Goal: Transaction & Acquisition: Purchase product/service

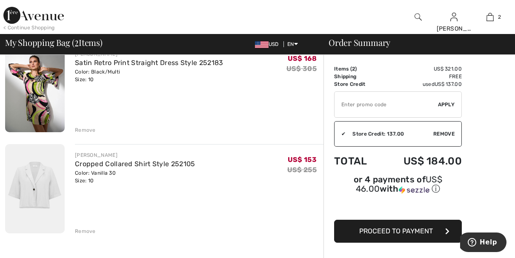
scroll to position [85, 0]
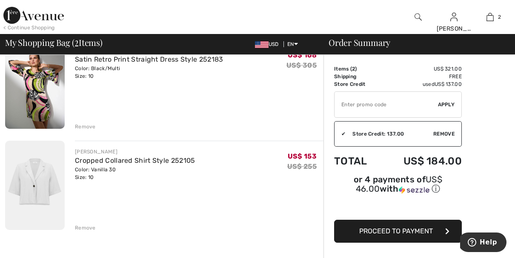
click at [46, 26] on div "< Continue Shopping" at bounding box center [28, 28] width 51 height 8
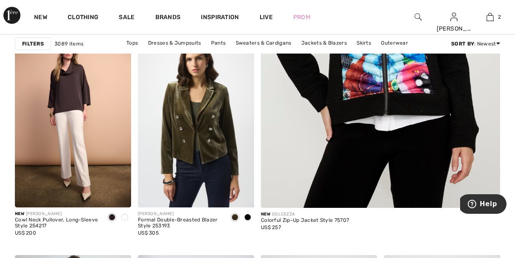
scroll to position [306, 0]
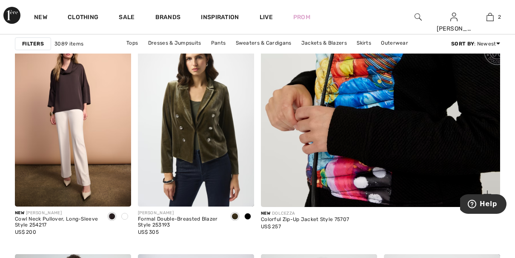
click at [392, 130] on img at bounding box center [380, 26] width 287 height 431
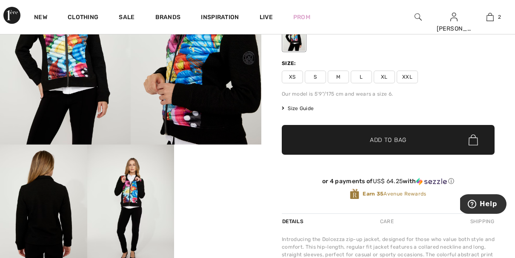
scroll to position [119, 0]
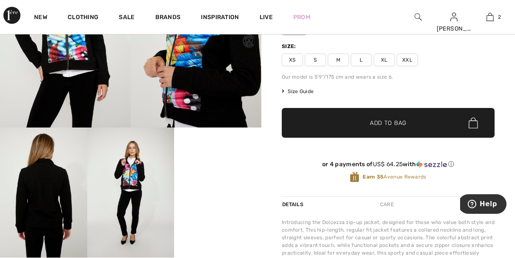
click at [239, 171] on video "Your browser does not support the video tag." at bounding box center [217, 149] width 87 height 43
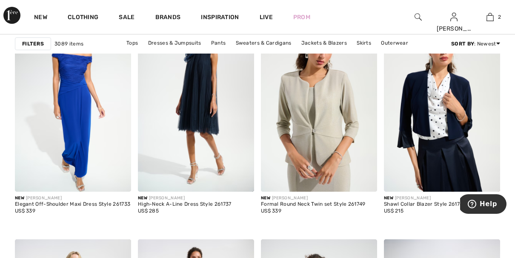
scroll to position [545, 0]
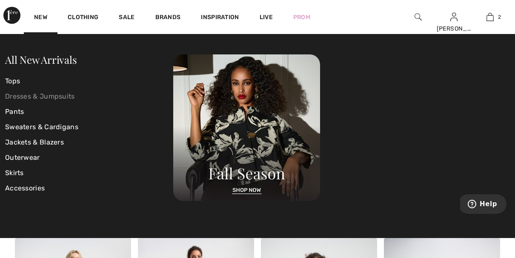
click at [31, 97] on link "Dresses & Jumpsuits" at bounding box center [89, 96] width 168 height 15
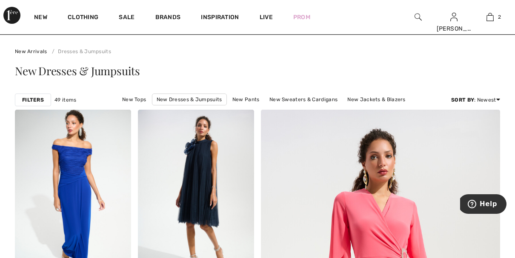
scroll to position [17, 0]
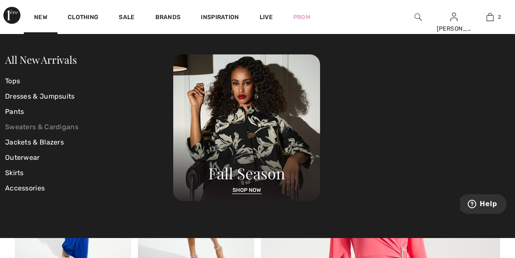
click at [66, 128] on link "Sweaters & Cardigans" at bounding box center [89, 127] width 168 height 15
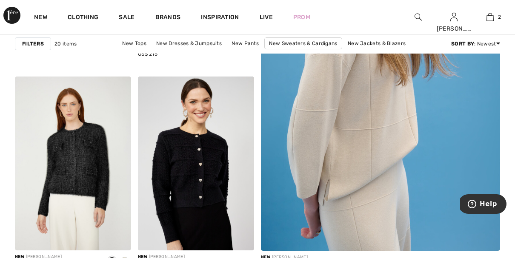
scroll to position [272, 0]
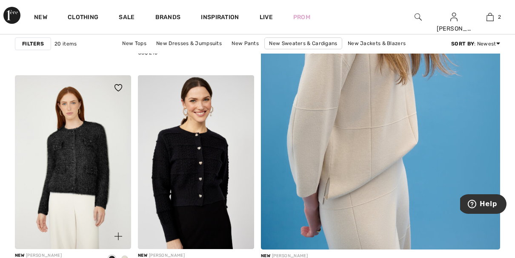
click at [75, 143] on img at bounding box center [73, 162] width 116 height 174
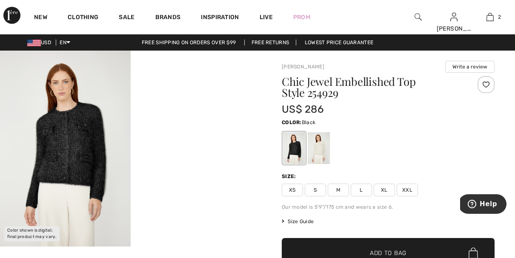
click at [414, 18] on div at bounding box center [418, 17] width 36 height 34
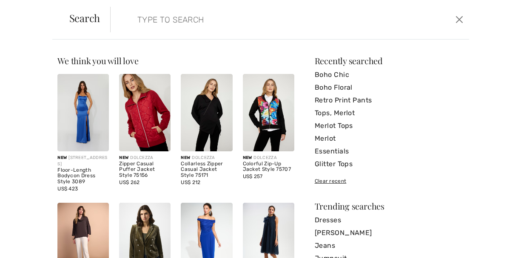
click at [200, 30] on input "search" at bounding box center [252, 20] width 242 height 26
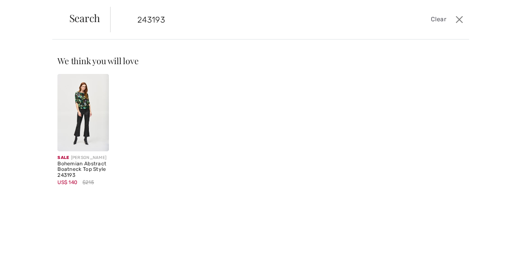
type input "243193"
click at [83, 114] on img at bounding box center [82, 112] width 51 height 77
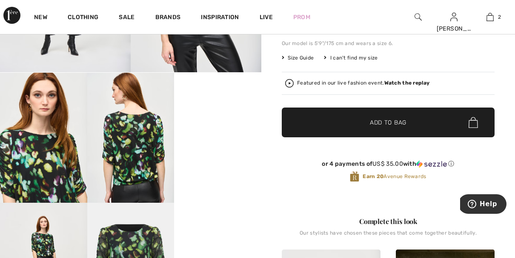
scroll to position [187, 0]
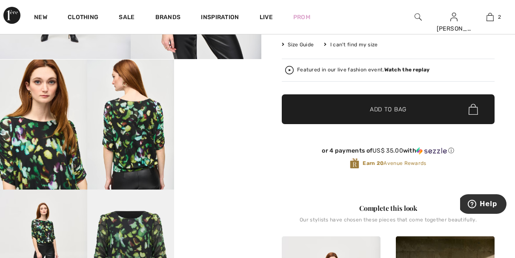
click at [213, 103] on video "Your browser does not support the video tag." at bounding box center [217, 81] width 87 height 43
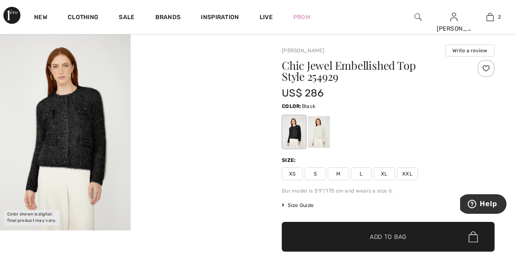
scroll to position [17, 0]
